Goal: Information Seeking & Learning: Learn about a topic

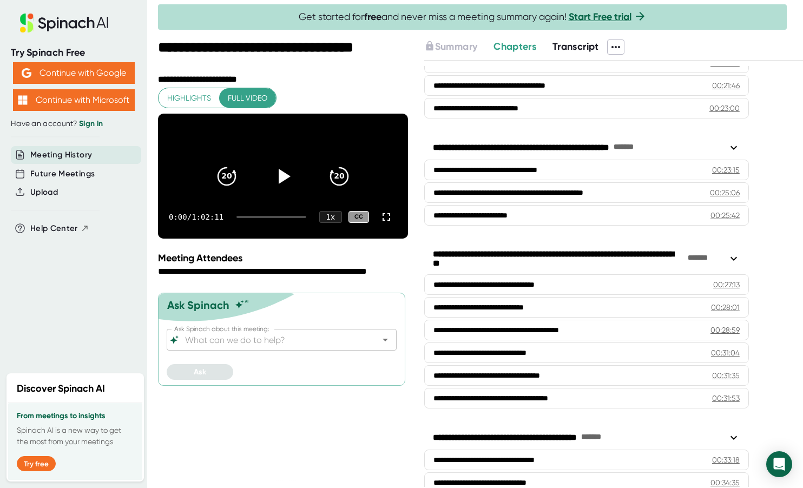
scroll to position [627, 0]
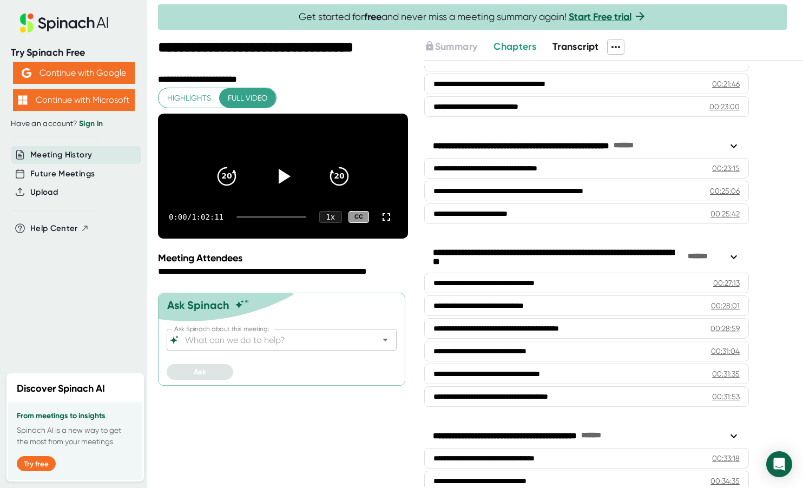
click at [351, 442] on div "**********" at bounding box center [284, 263] width 253 height 449
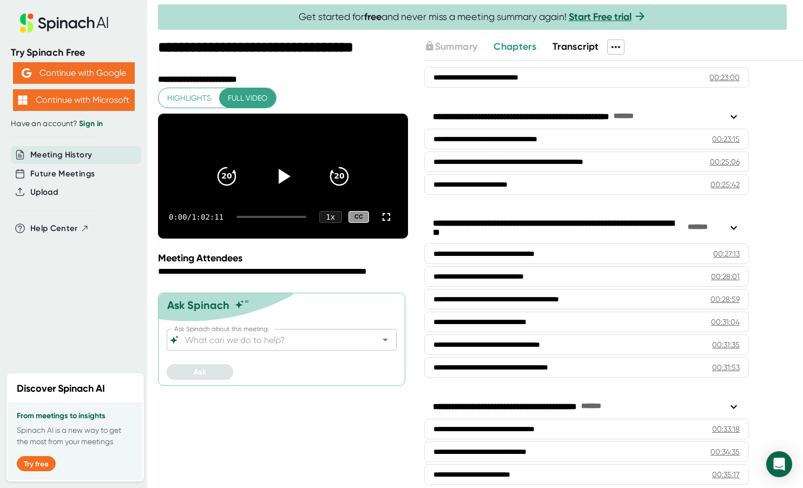
scroll to position [668, 0]
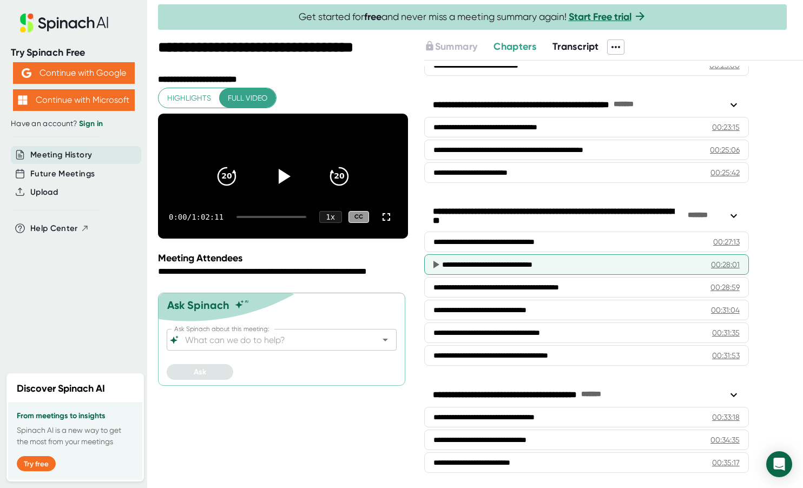
click at [585, 264] on div "**********" at bounding box center [572, 264] width 261 height 11
